Goal: Task Accomplishment & Management: Use online tool/utility

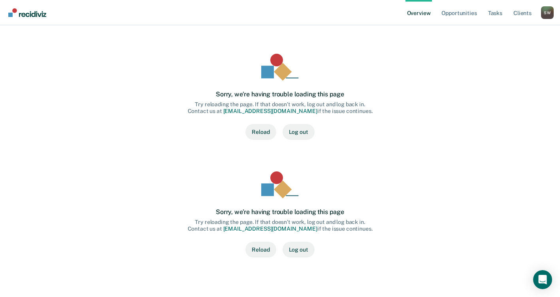
click at [261, 134] on button "Reload" at bounding box center [260, 132] width 30 height 16
click at [462, 11] on link "Opportunities" at bounding box center [459, 12] width 38 height 25
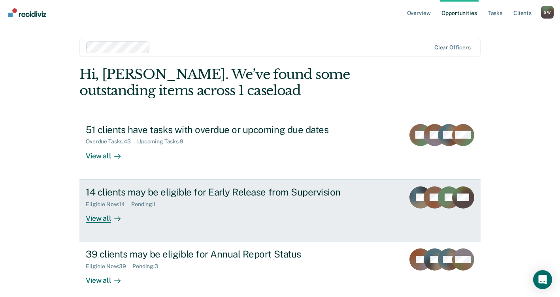
click at [163, 192] on div "14 clients may be eligible for Early Release from Supervision" at bounding box center [224, 191] width 277 height 11
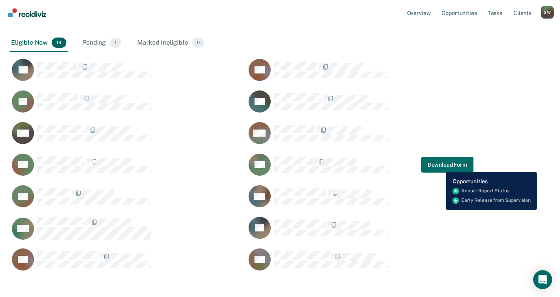
scroll to position [309, 535]
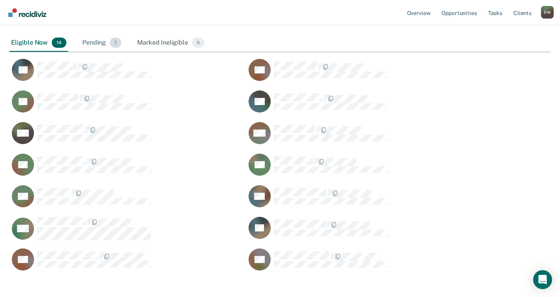
click at [90, 40] on div "Pending 1" at bounding box center [102, 42] width 42 height 17
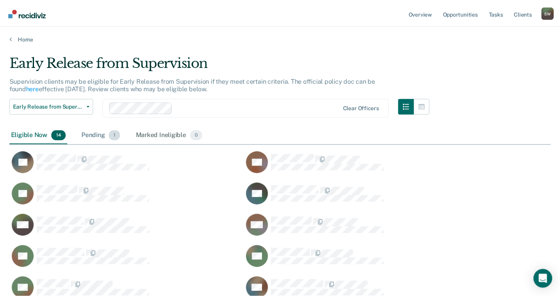
scroll to position [6, 6]
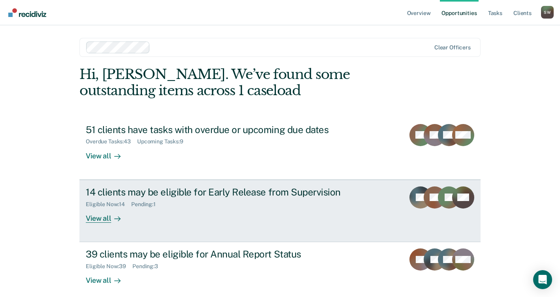
click at [207, 204] on div "Eligible Now : 14 Pending : 1" at bounding box center [224, 203] width 277 height 10
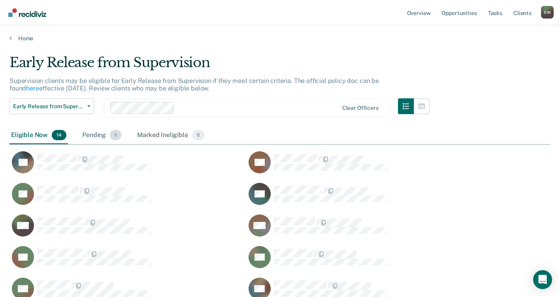
click at [93, 135] on div "Pending 1" at bounding box center [102, 135] width 42 height 17
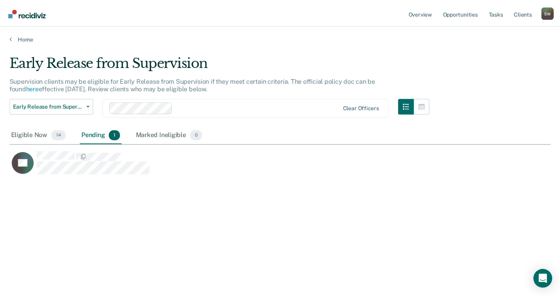
scroll to position [177, 541]
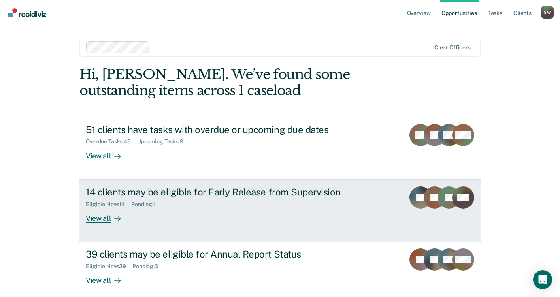
scroll to position [39, 0]
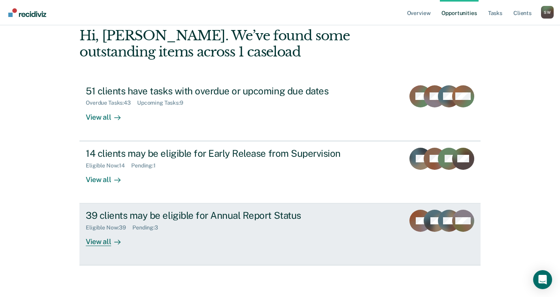
click at [236, 225] on div "Eligible Now : 39 Pending : 3" at bounding box center [224, 226] width 277 height 10
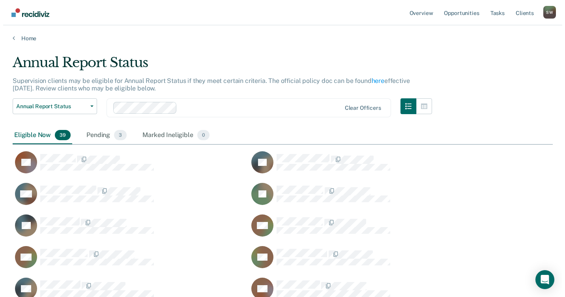
scroll to position [719, 535]
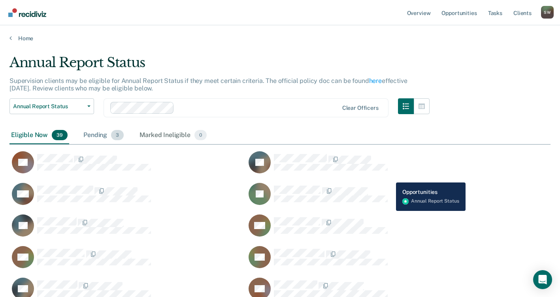
click at [99, 135] on div "Pending 3" at bounding box center [103, 135] width 43 height 17
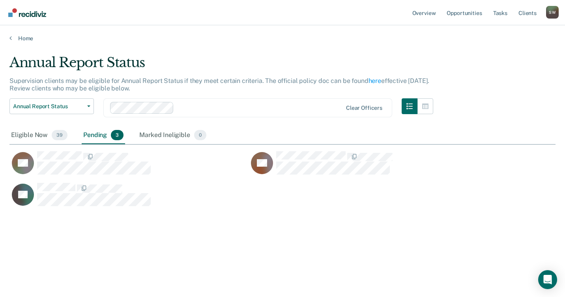
scroll to position [177, 541]
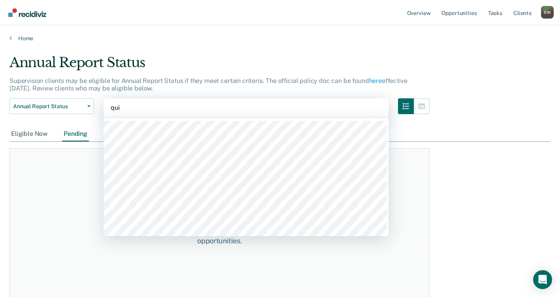
type input "quin"
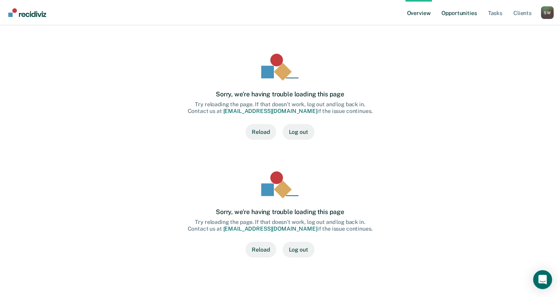
click at [467, 14] on link "Opportunities" at bounding box center [459, 12] width 38 height 25
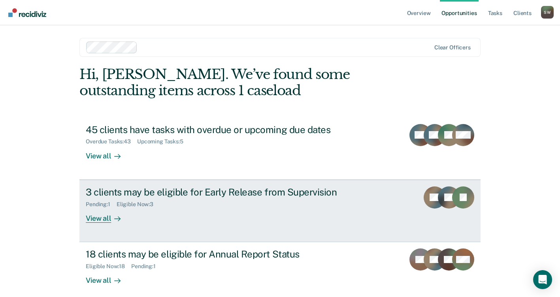
click at [221, 206] on div "Pending : 1 Eligible Now : 3" at bounding box center [224, 203] width 277 height 10
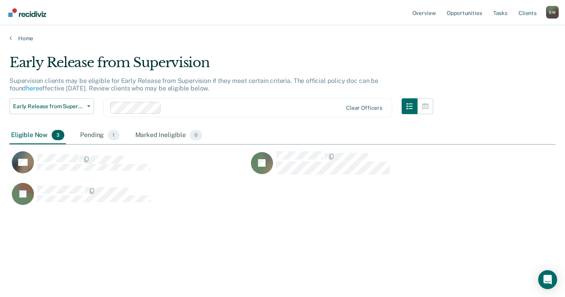
scroll to position [177, 541]
click at [97, 136] on div "Pending 1" at bounding box center [100, 135] width 42 height 17
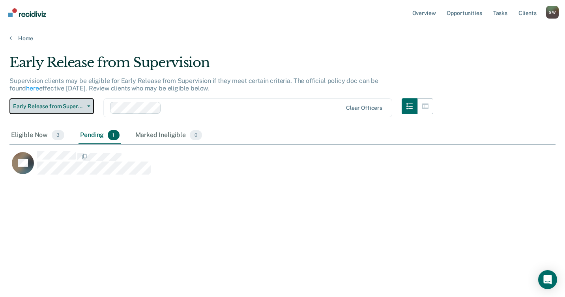
click at [90, 106] on button "Early Release from Supervision" at bounding box center [51, 106] width 85 height 16
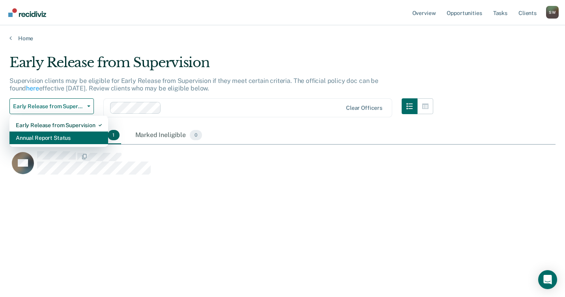
click at [58, 139] on div "Annual Report Status" at bounding box center [59, 137] width 86 height 13
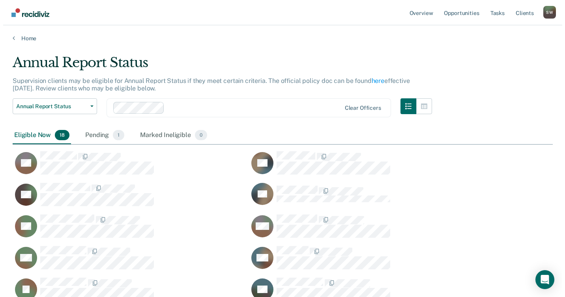
scroll to position [372, 535]
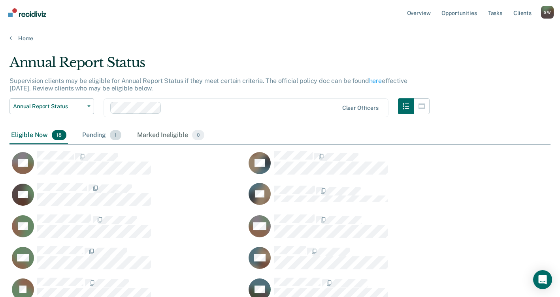
click at [91, 134] on div "Pending 1" at bounding box center [102, 135] width 42 height 17
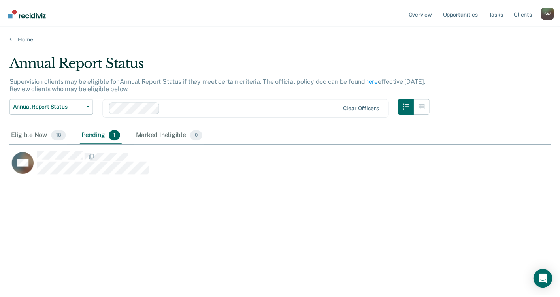
scroll to position [177, 541]
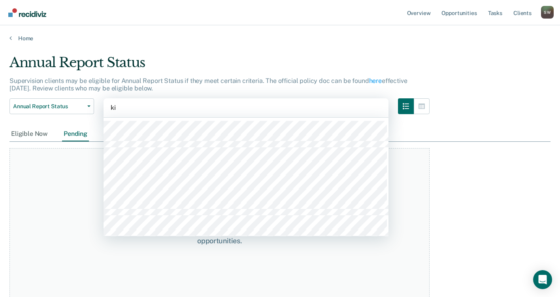
type input "[PERSON_NAME]"
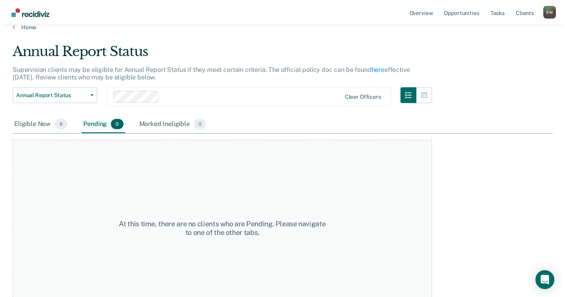
scroll to position [0, 0]
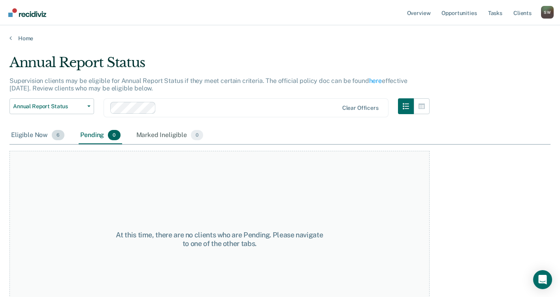
click at [33, 133] on div "Eligible Now 6" at bounding box center [37, 135] width 56 height 17
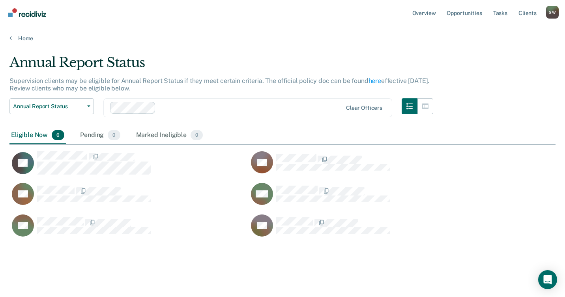
scroll to position [177, 541]
click at [89, 106] on icon "button" at bounding box center [88, 106] width 3 height 2
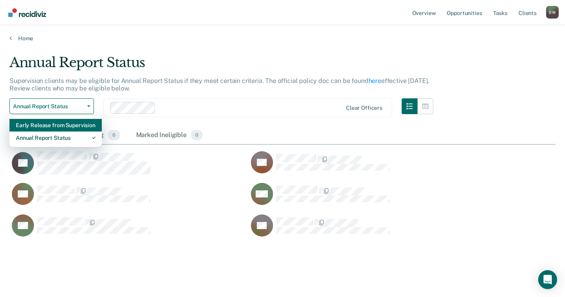
click at [75, 123] on div "Early Release from Supervision" at bounding box center [56, 125] width 80 height 13
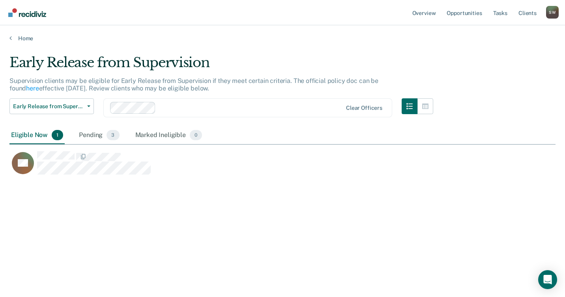
scroll to position [177, 541]
click at [92, 135] on div "Pending 3" at bounding box center [98, 135] width 43 height 17
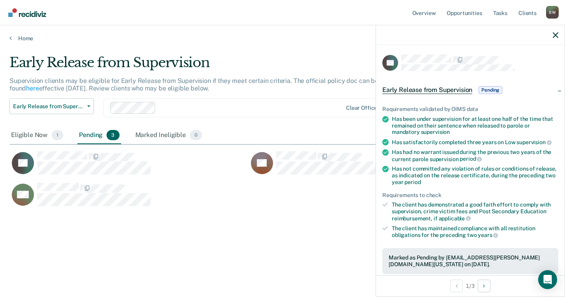
drag, startPoint x: 531, startPoint y: 81, endPoint x: 325, endPoint y: 214, distance: 245.2
click at [325, 214] on div "Early Release from Supervision Supervision clients may be eligible for Early Re…" at bounding box center [282, 145] width 547 height 183
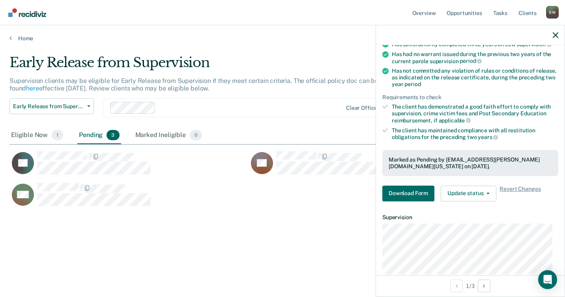
scroll to position [0, 0]
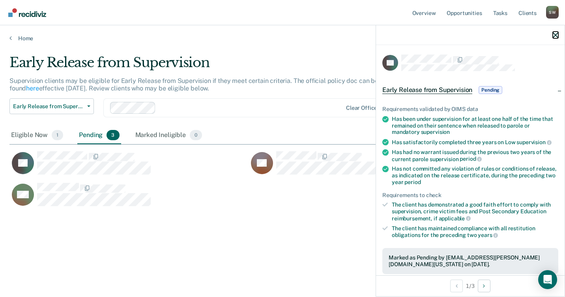
click at [556, 35] on icon "button" at bounding box center [556, 35] width 6 height 6
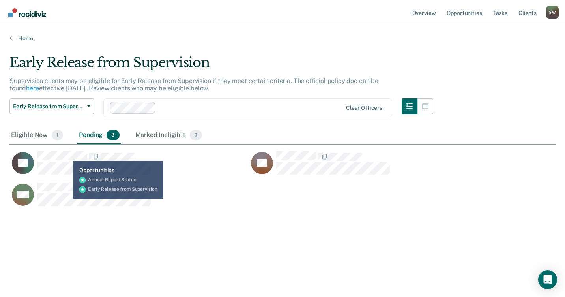
drag, startPoint x: 87, startPoint y: 155, endPoint x: 223, endPoint y: 209, distance: 145.7
click at [223, 209] on div "MC" at bounding box center [128, 198] width 239 height 32
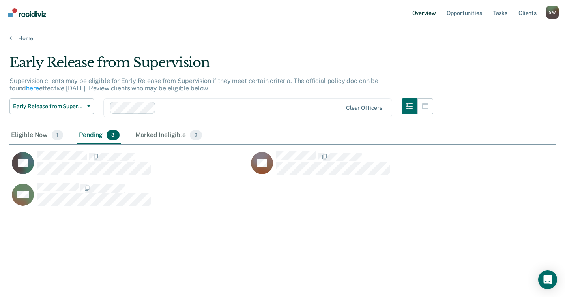
scroll to position [177, 541]
